Goal: Navigation & Orientation: Find specific page/section

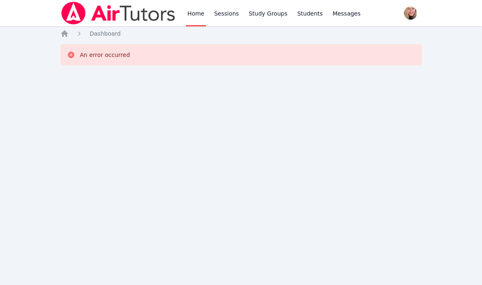
click at [107, 7] on img at bounding box center [118, 13] width 116 height 23
click at [131, 19] on img at bounding box center [118, 13] width 116 height 23
click at [68, 35] on icon "Breadcrumb" at bounding box center [64, 33] width 8 height 8
click at [143, 19] on img at bounding box center [118, 13] width 116 height 23
